Goal: Task Accomplishment & Management: Use online tool/utility

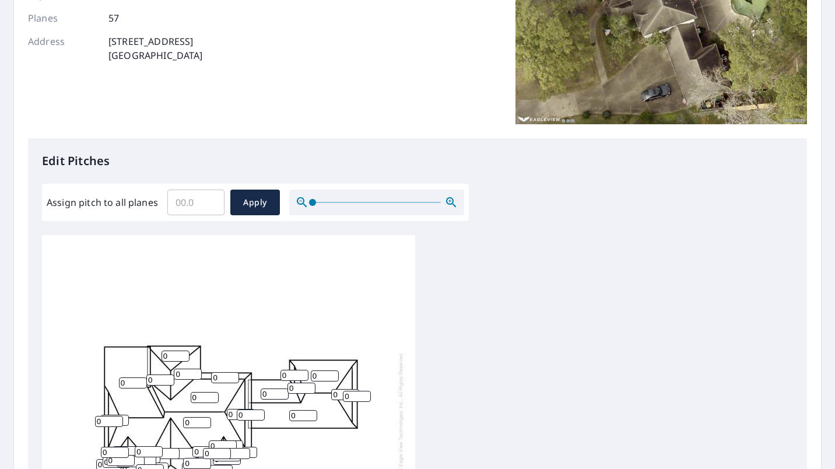
scroll to position [176, 0]
click at [202, 210] on input "Assign pitch to all planes" at bounding box center [195, 202] width 57 height 33
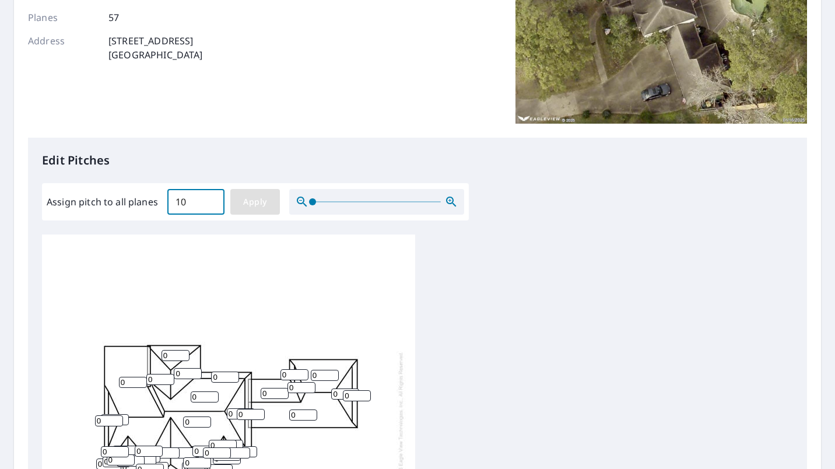
type input "10"
click at [243, 199] on span "Apply" at bounding box center [255, 202] width 31 height 15
type input "10"
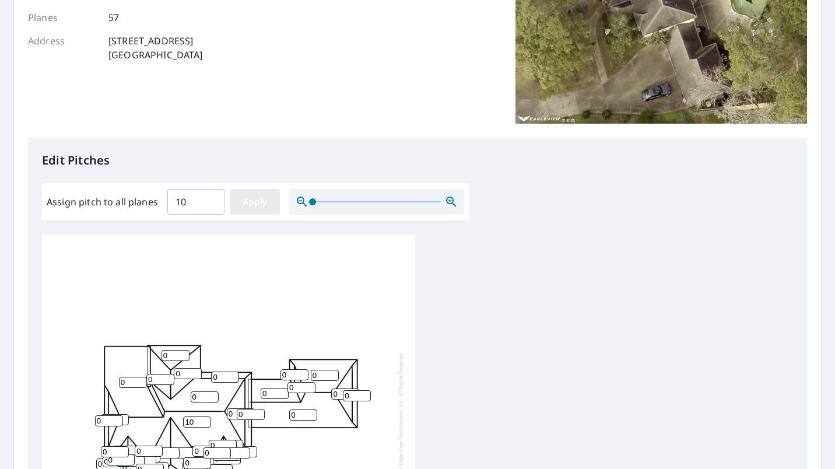
type input "10"
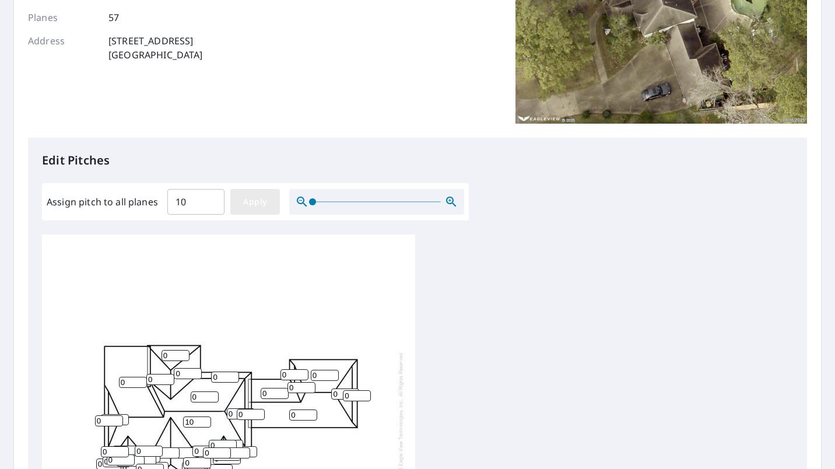
type input "10"
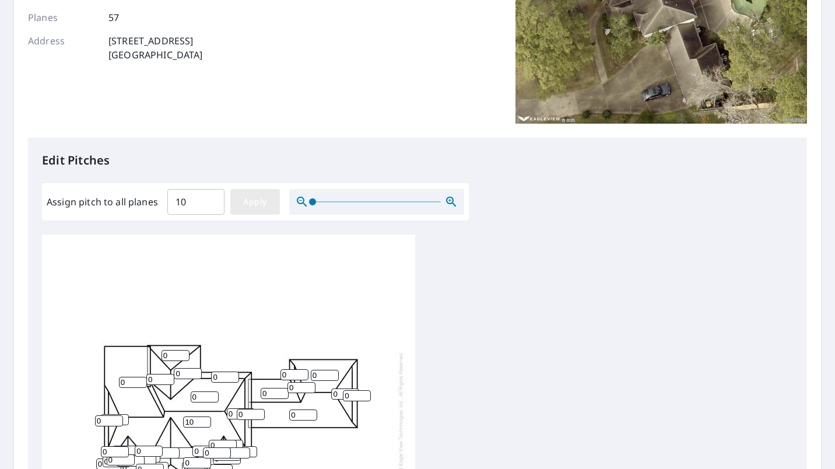
type input "10"
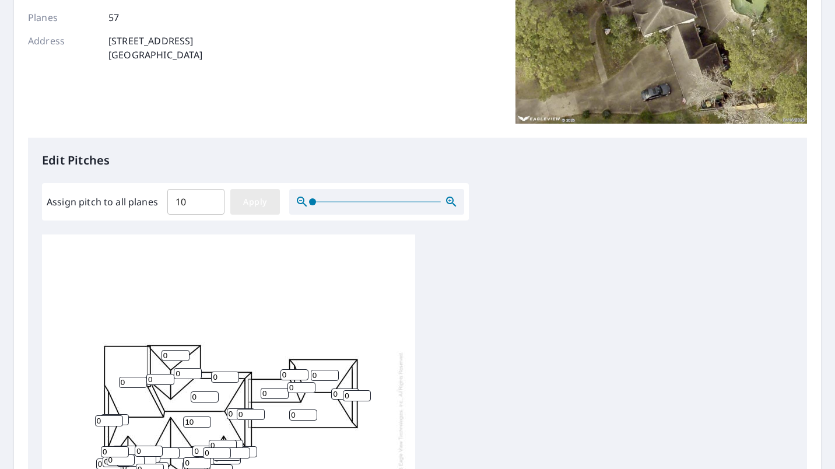
type input "10"
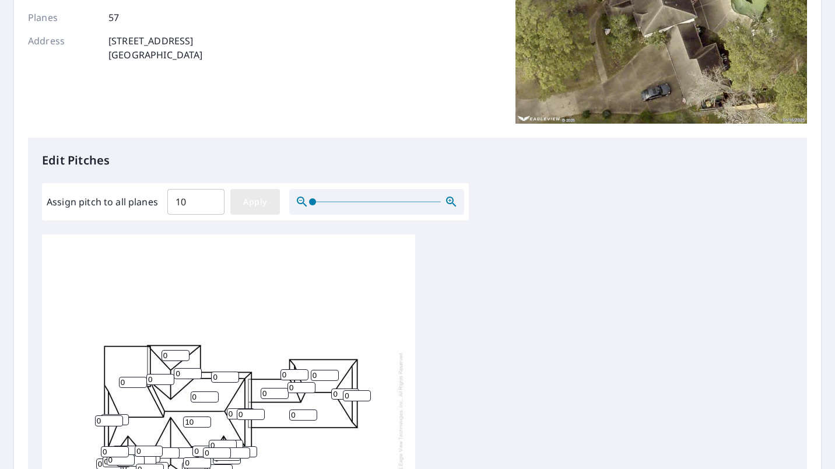
type input "10"
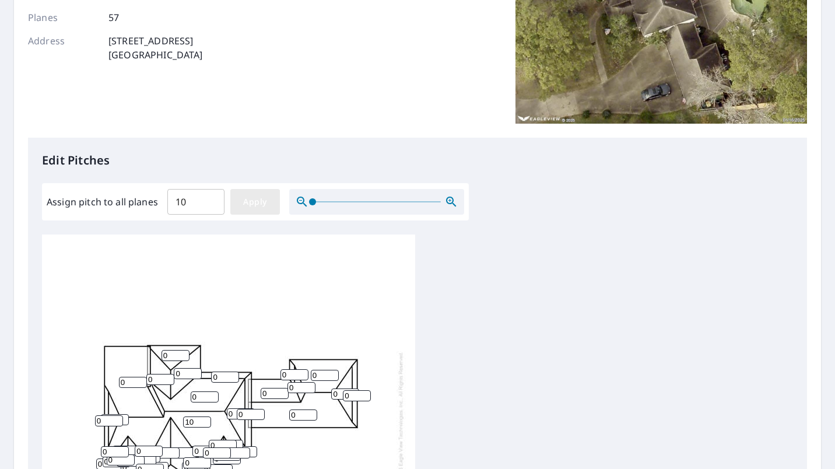
type input "10"
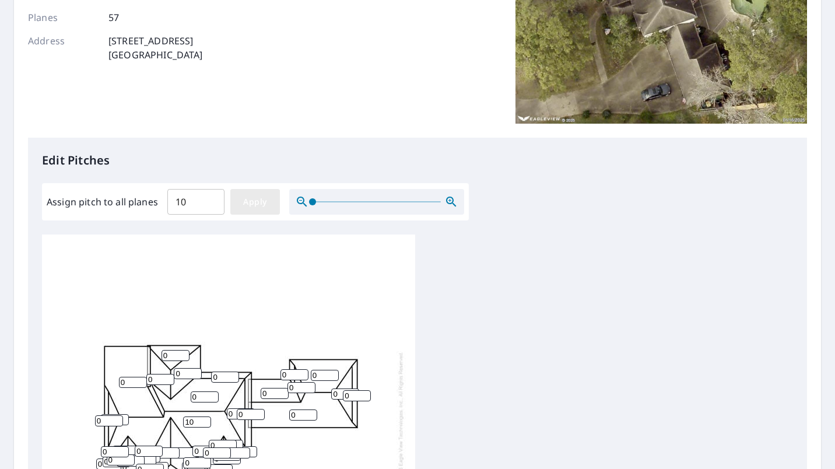
type input "10"
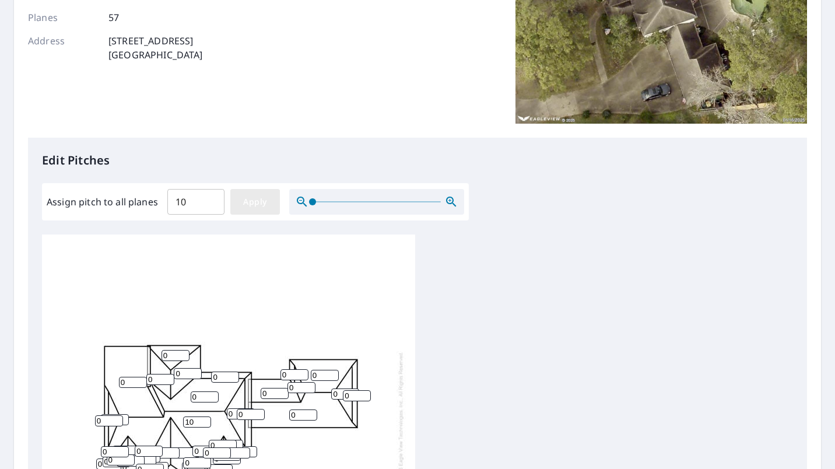
type input "10"
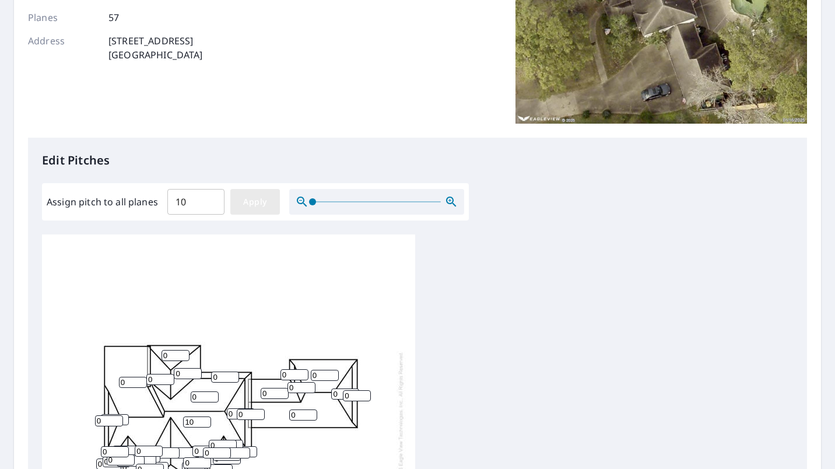
type input "10"
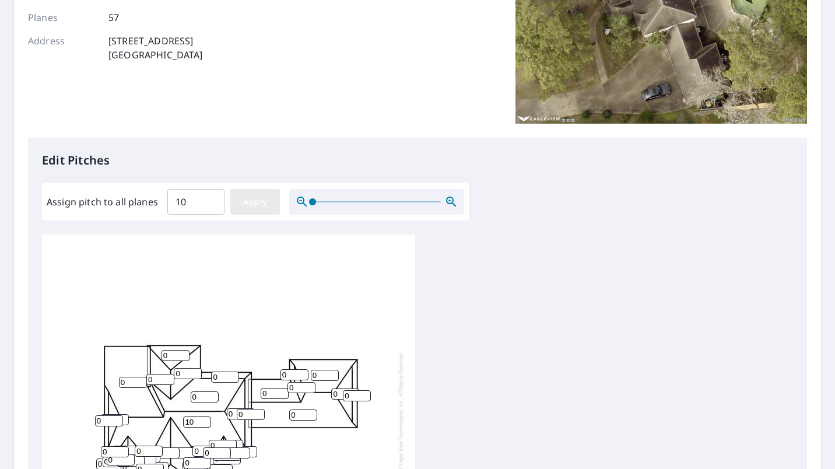
type input "10"
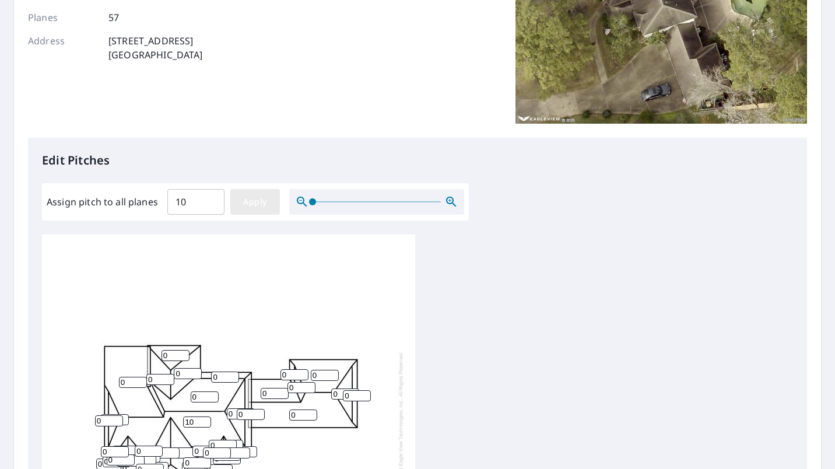
type input "10"
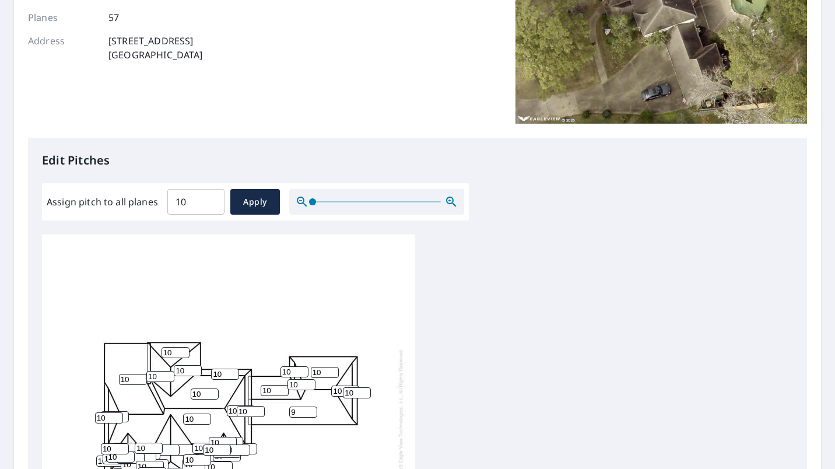
click at [313, 407] on input "9" at bounding box center [303, 412] width 28 height 11
type input "8"
click at [313, 407] on input "8" at bounding box center [303, 412] width 28 height 11
click at [333, 368] on input "9" at bounding box center [325, 372] width 28 height 11
type input "8"
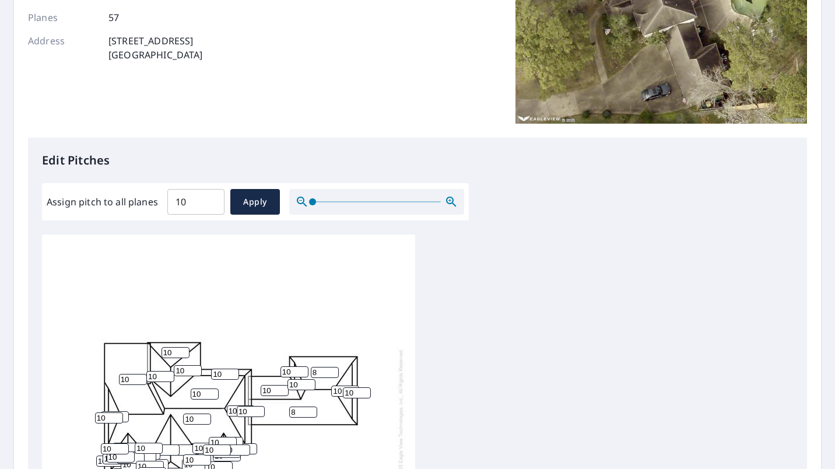
click at [333, 368] on input "8" at bounding box center [325, 372] width 28 height 11
type input "9"
click at [312, 379] on input "9" at bounding box center [302, 384] width 28 height 11
type input "9"
click at [303, 366] on input "9" at bounding box center [295, 371] width 28 height 11
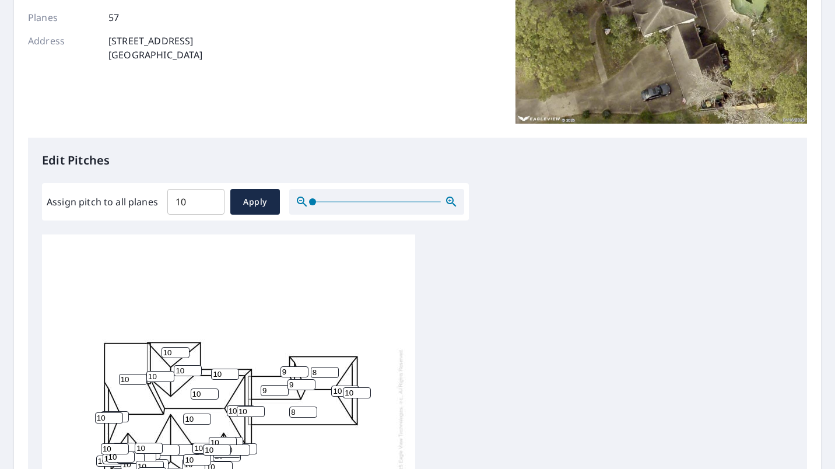
type input "9"
click at [282, 385] on input "9" at bounding box center [275, 390] width 28 height 11
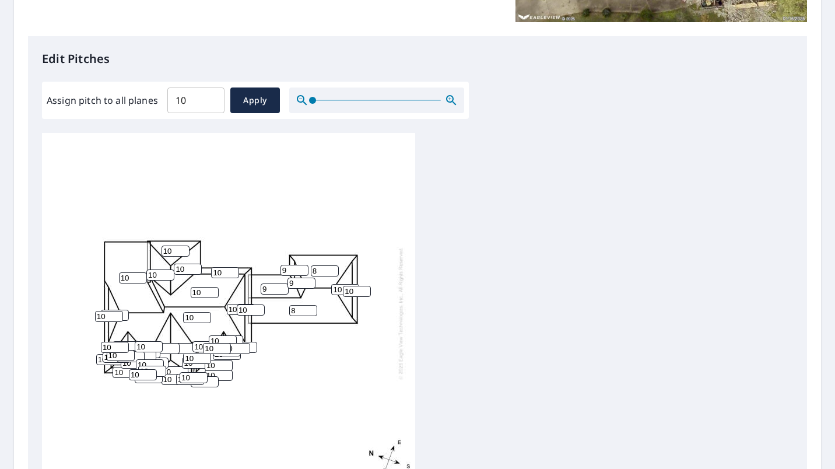
scroll to position [278, 0]
type input "11"
click at [206, 312] on input "11" at bounding box center [197, 317] width 28 height 11
click at [198, 263] on input "9" at bounding box center [188, 268] width 28 height 11
type input "8"
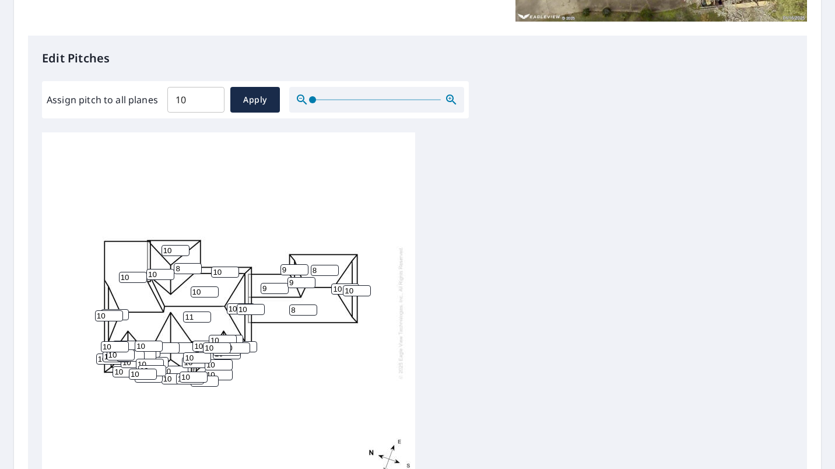
click at [198, 263] on input "8" at bounding box center [188, 268] width 28 height 11
click at [181, 245] on input "9" at bounding box center [176, 250] width 28 height 11
type input "8"
click at [181, 245] on input "8" at bounding box center [176, 250] width 28 height 11
click at [166, 269] on input "9" at bounding box center [160, 274] width 28 height 11
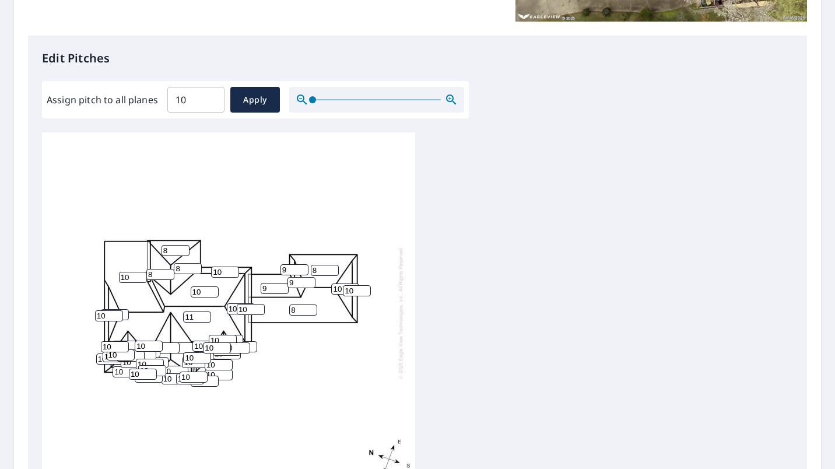
type input "8"
click at [166, 269] on input "8" at bounding box center [160, 274] width 28 height 11
click at [144, 272] on input "9" at bounding box center [133, 277] width 28 height 11
click at [144, 272] on input "8" at bounding box center [133, 277] width 28 height 11
click at [144, 272] on input "7" at bounding box center [133, 277] width 28 height 11
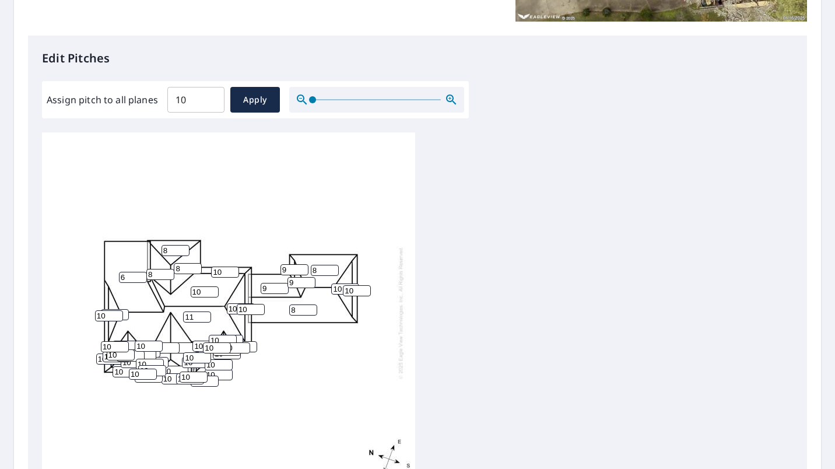
click at [144, 272] on input "6" at bounding box center [133, 277] width 28 height 11
type input "5"
click at [144, 272] on input "5" at bounding box center [133, 277] width 28 height 11
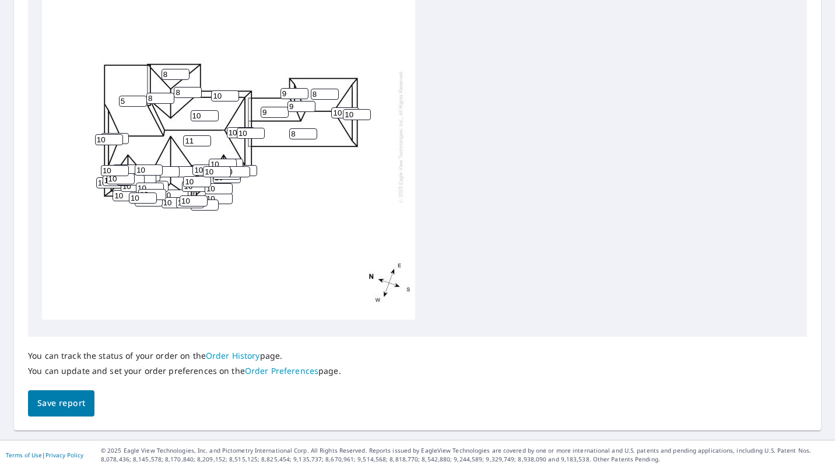
click at [86, 405] on button "Save report" at bounding box center [61, 403] width 67 height 26
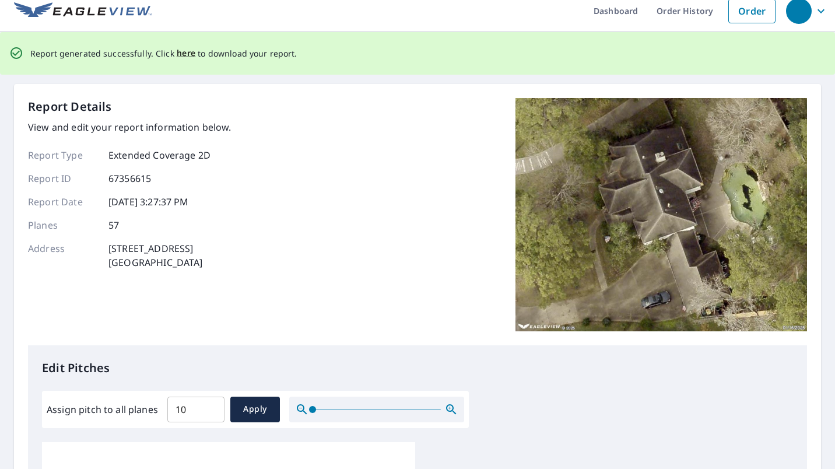
scroll to position [0, 0]
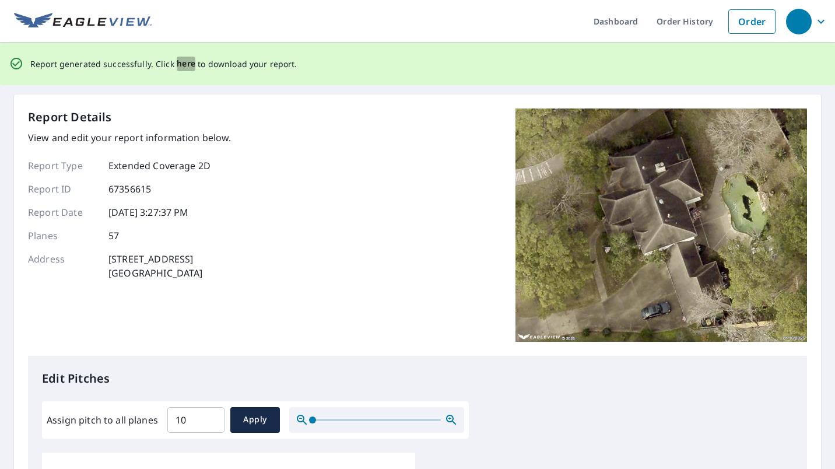
click at [178, 64] on span "here" at bounding box center [186, 64] width 19 height 15
